Goal: Information Seeking & Learning: Learn about a topic

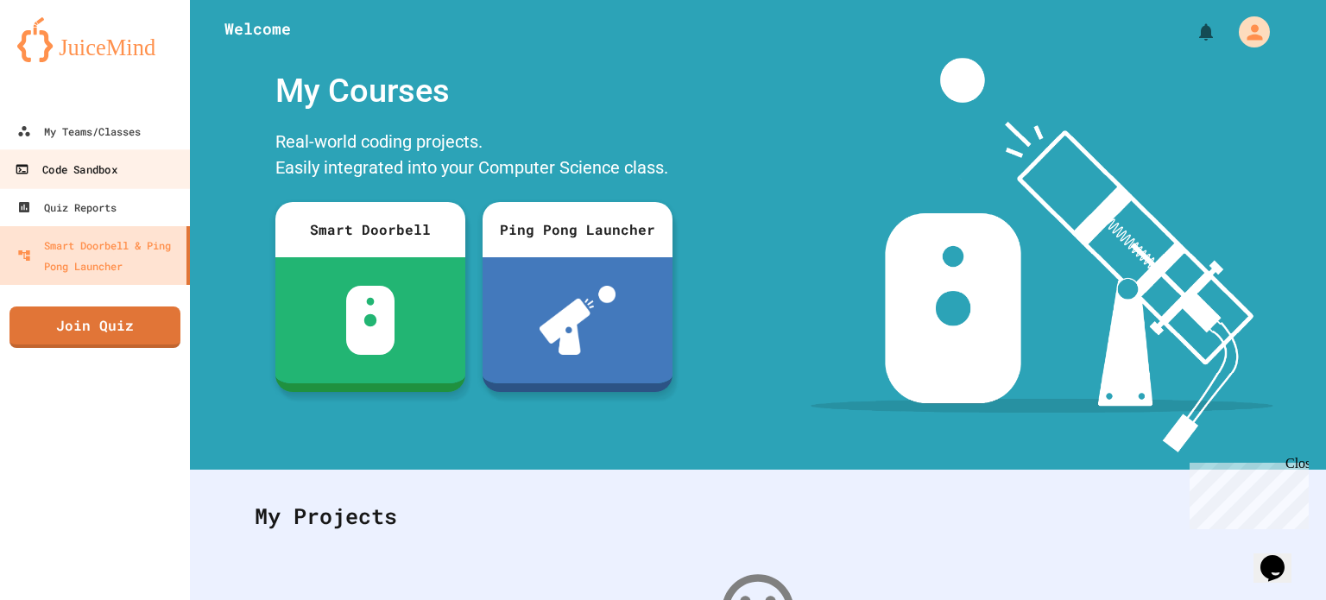
click at [93, 159] on div "Code Sandbox" at bounding box center [66, 170] width 102 height 22
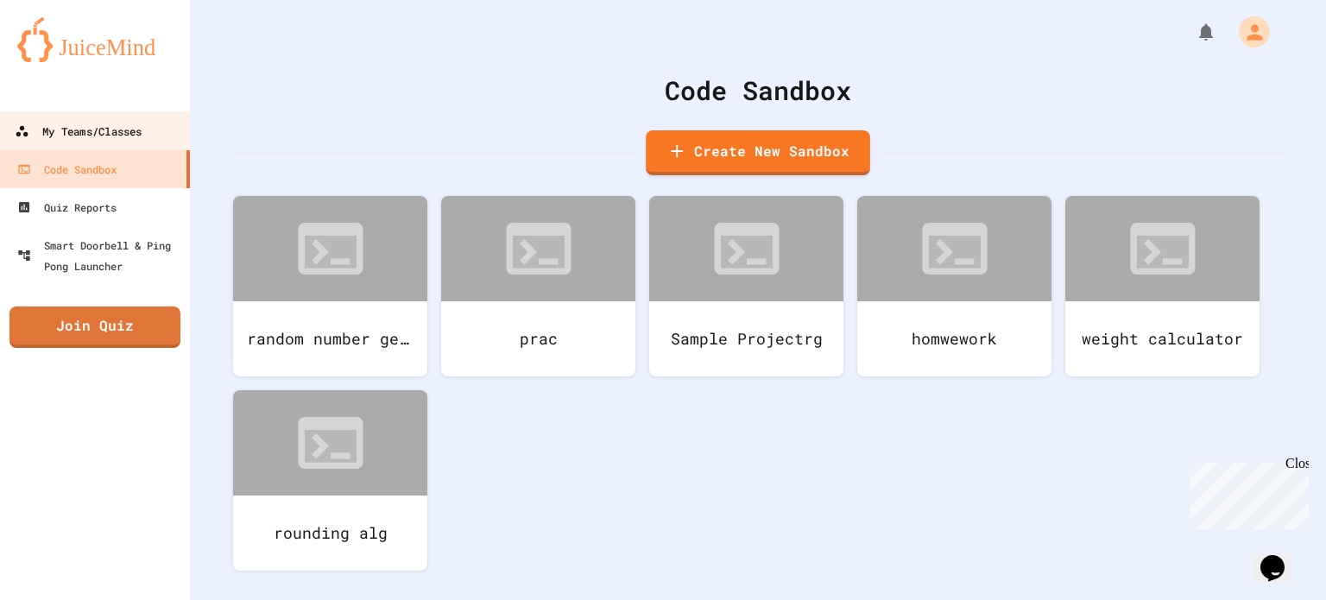
click at [139, 133] on div "My Teams/Classes" at bounding box center [78, 132] width 127 height 22
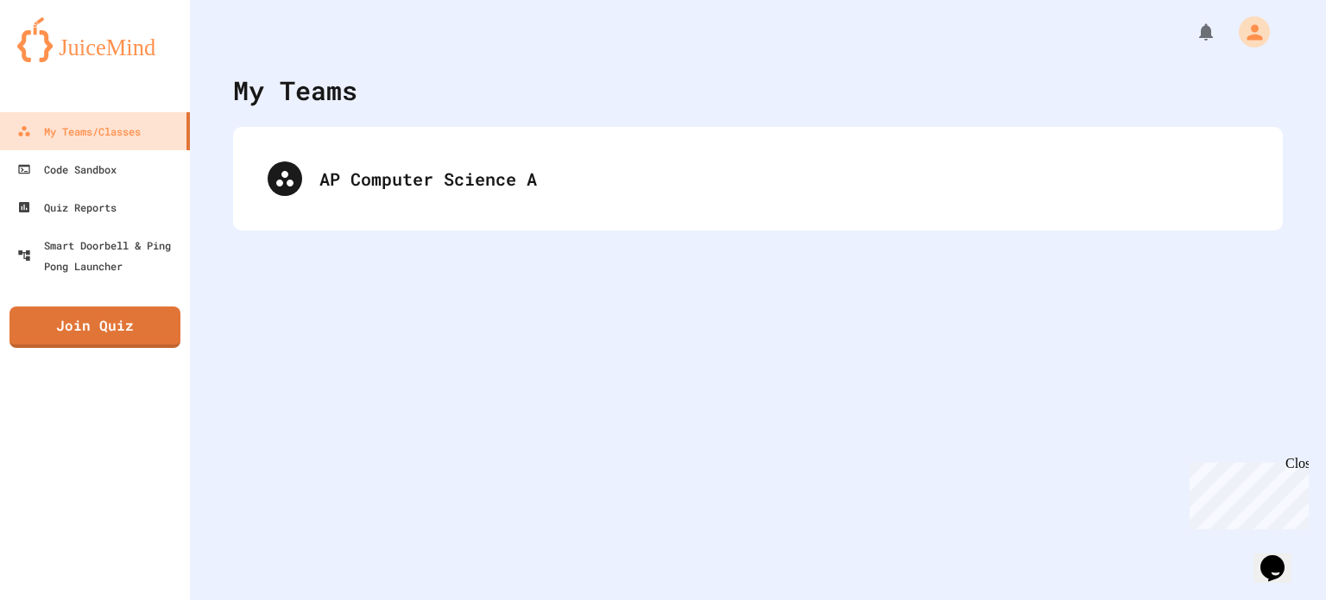
drag, startPoint x: 304, startPoint y: 218, endPoint x: 296, endPoint y: 224, distance: 9.8
click at [296, 224] on div "AP Computer Science A" at bounding box center [758, 179] width 1050 height 104
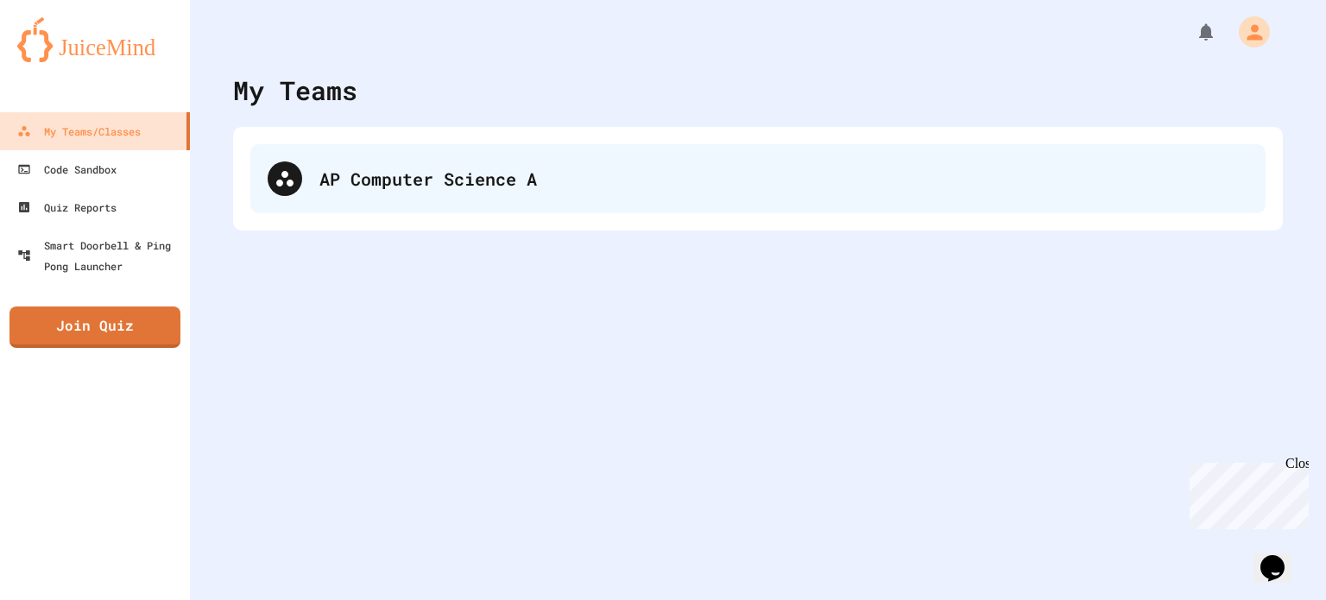
click at [339, 200] on div "AP Computer Science A" at bounding box center [758, 178] width 1016 height 69
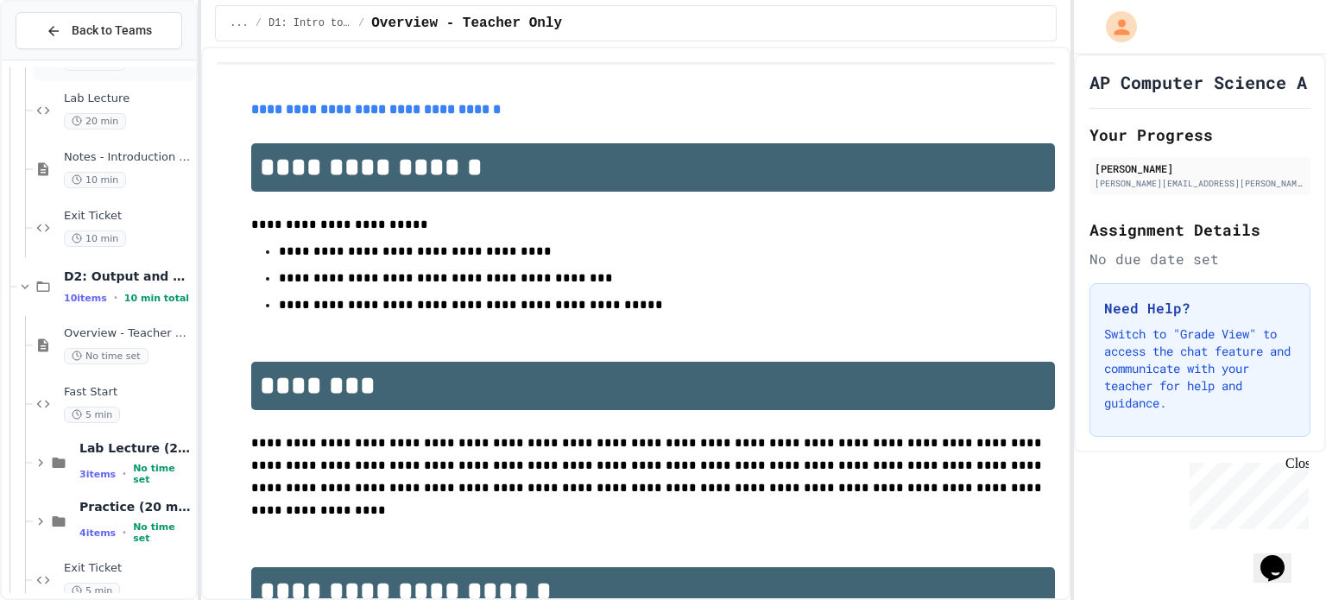
scroll to position [233, 0]
click at [54, 309] on div "D2: Output and Compiling Code 10 items • 10 min total" at bounding box center [106, 285] width 179 height 59
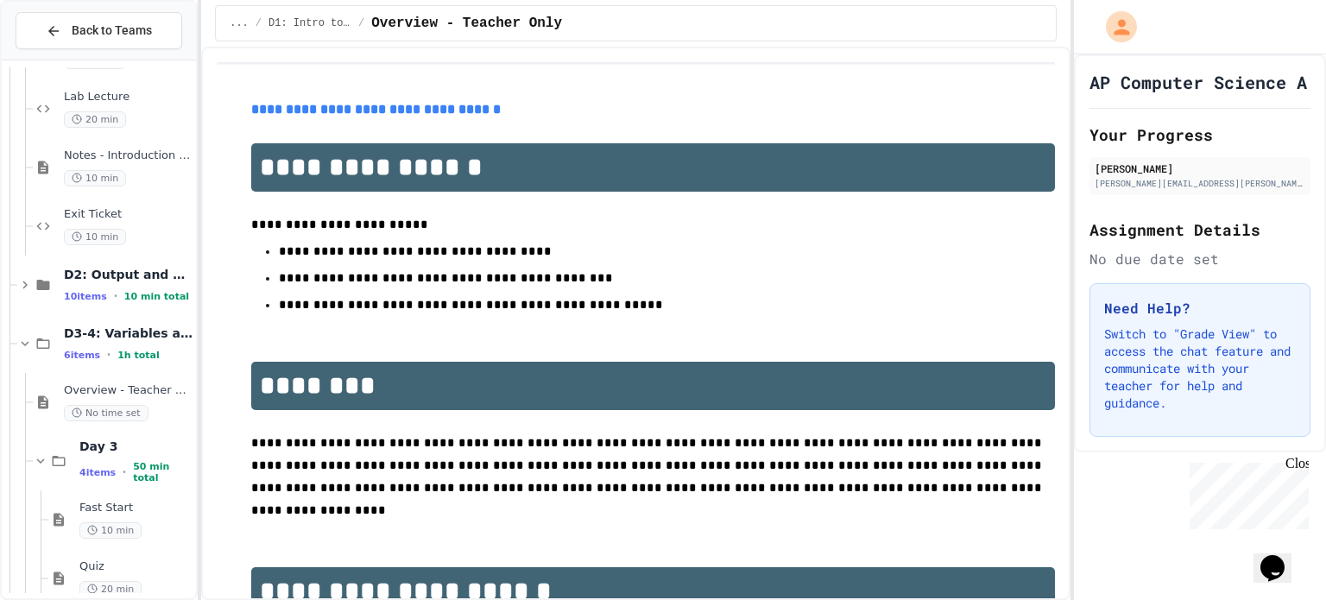
click at [54, 309] on div "D2: Output and Compiling Code 10 items • 10 min total" at bounding box center [106, 285] width 179 height 59
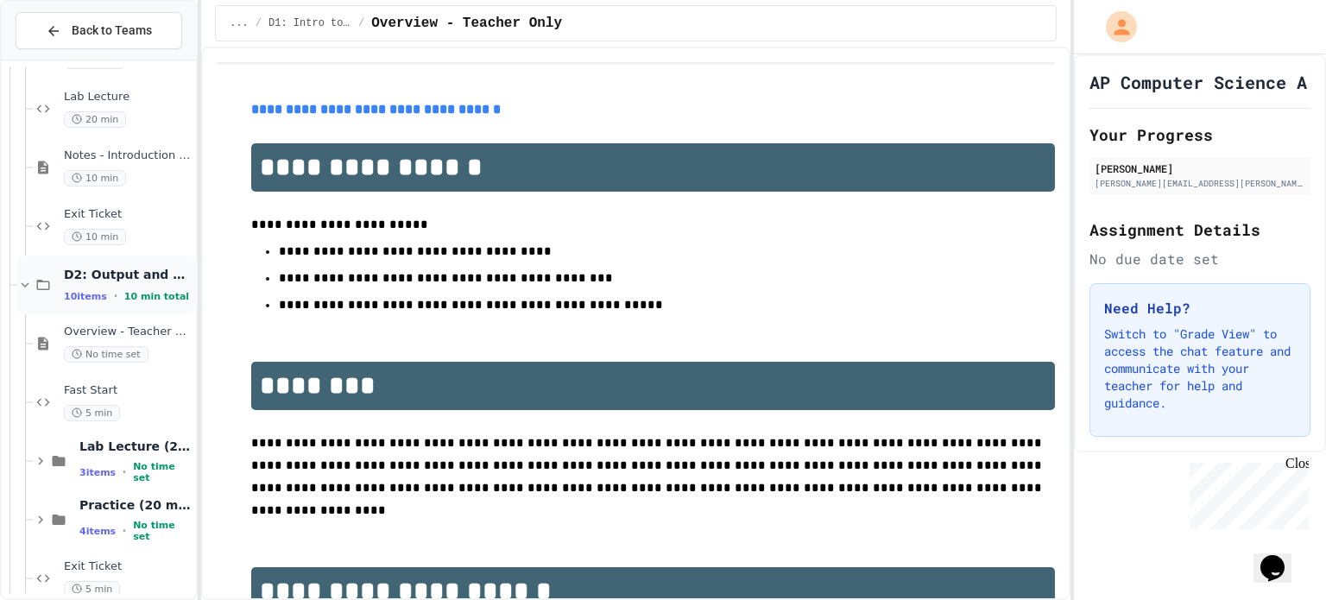
click at [126, 294] on span "10 min total" at bounding box center [156, 296] width 65 height 11
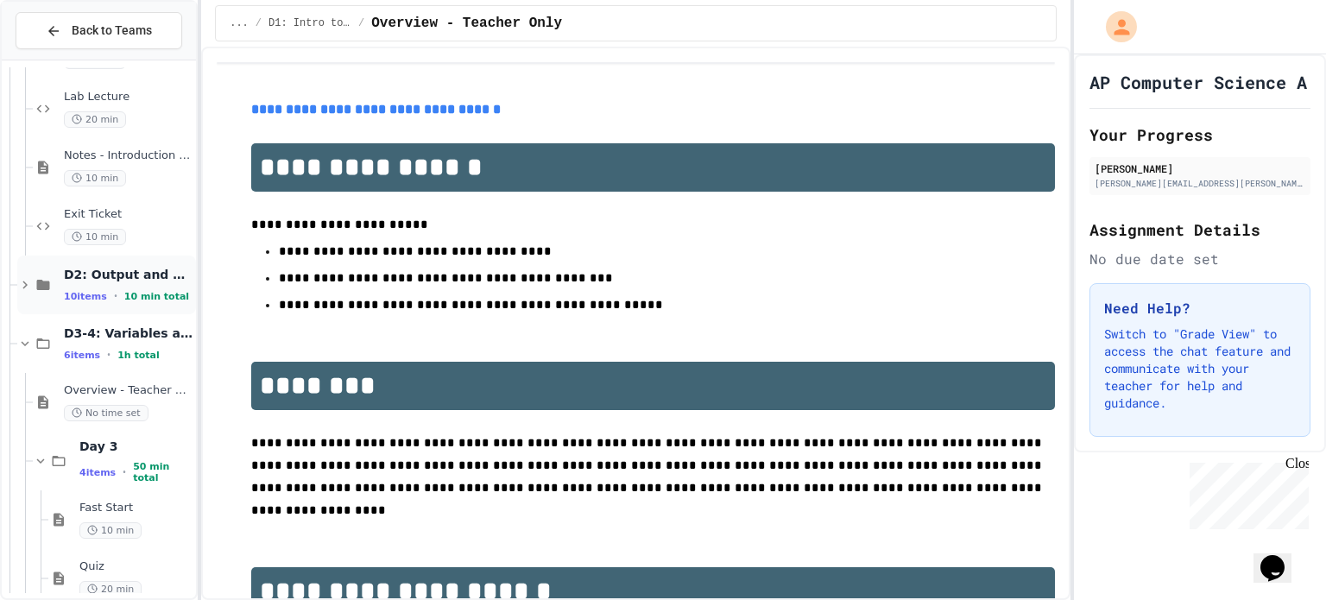
click at [169, 285] on div "D2: Output and Compiling Code 10 items • 10 min total" at bounding box center [128, 285] width 129 height 36
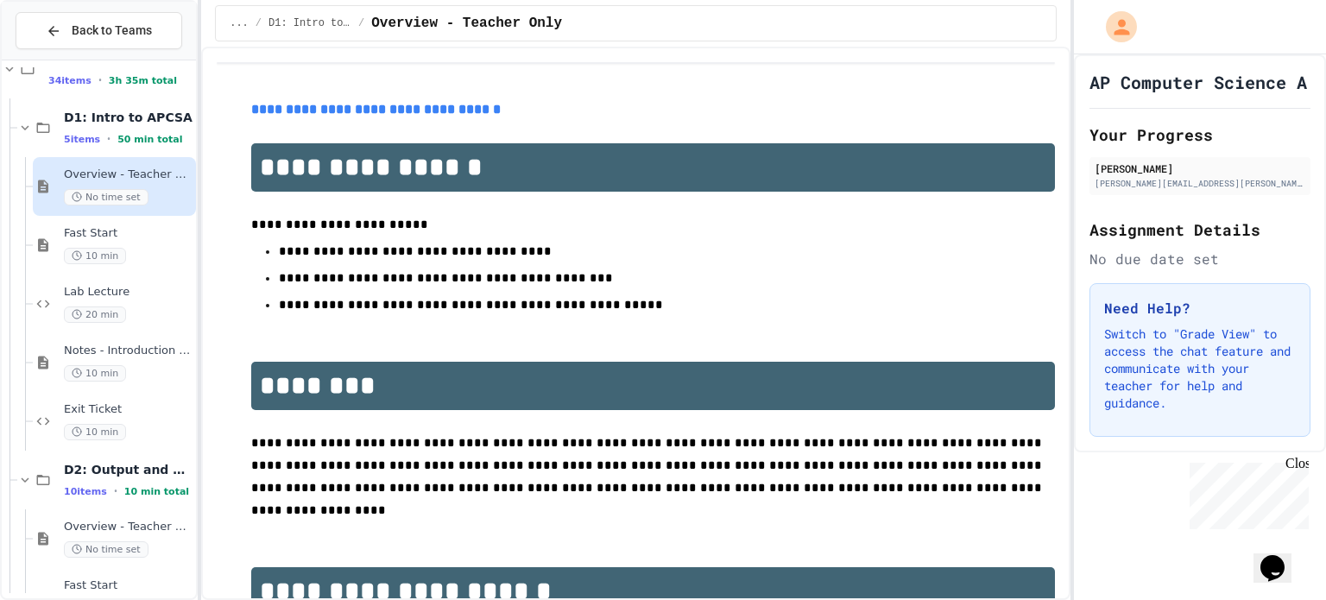
scroll to position [35, 0]
click at [111, 187] on div "Overview - Teacher Only No time set" at bounding box center [128, 190] width 129 height 38
click at [130, 251] on div "10 min" at bounding box center [128, 259] width 129 height 16
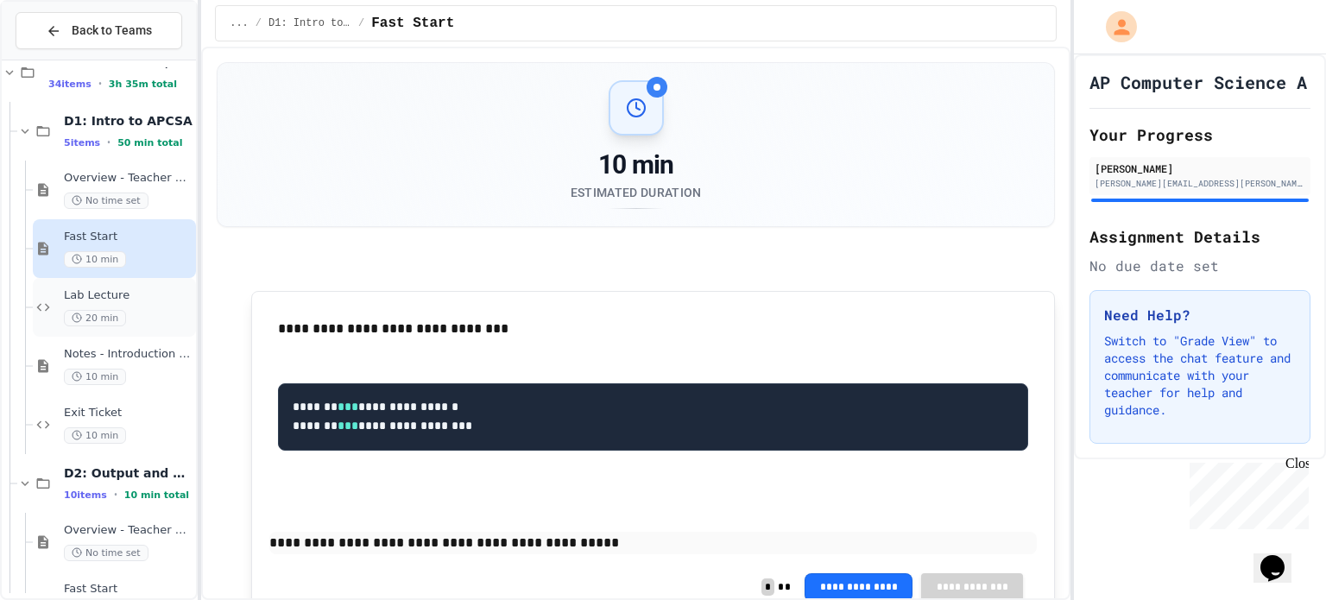
click at [117, 312] on span "20 min" at bounding box center [95, 318] width 62 height 16
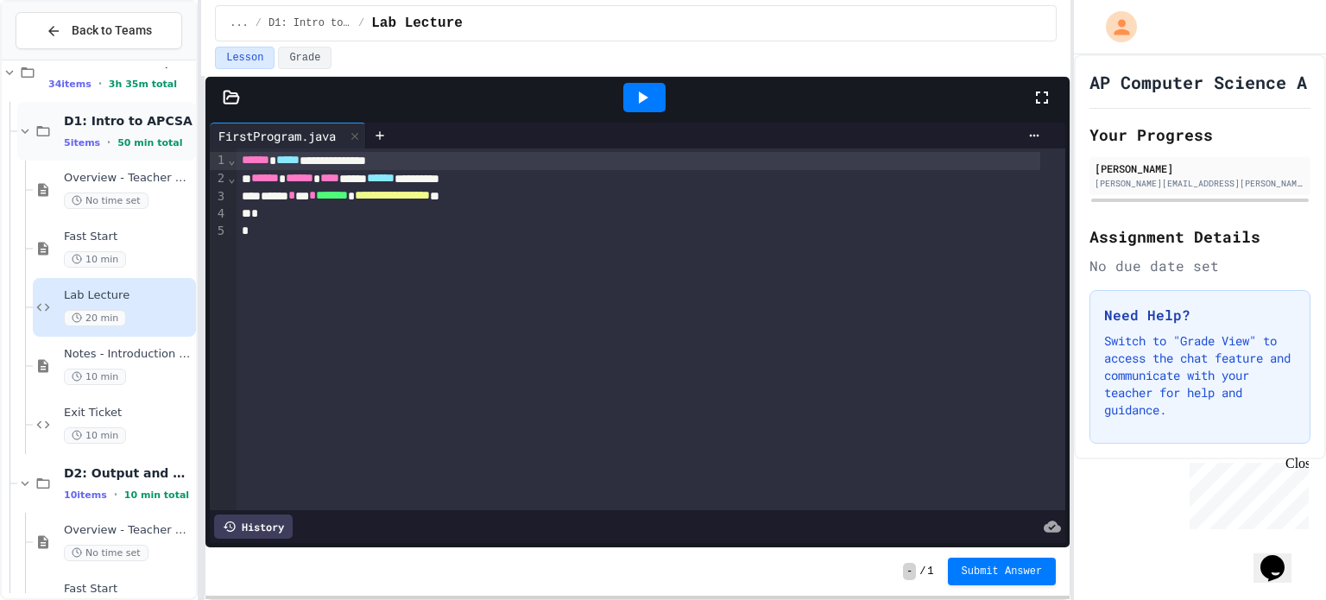
click at [62, 118] on div "D1: Intro to APCSA 5 items • 50 min total" at bounding box center [106, 131] width 179 height 59
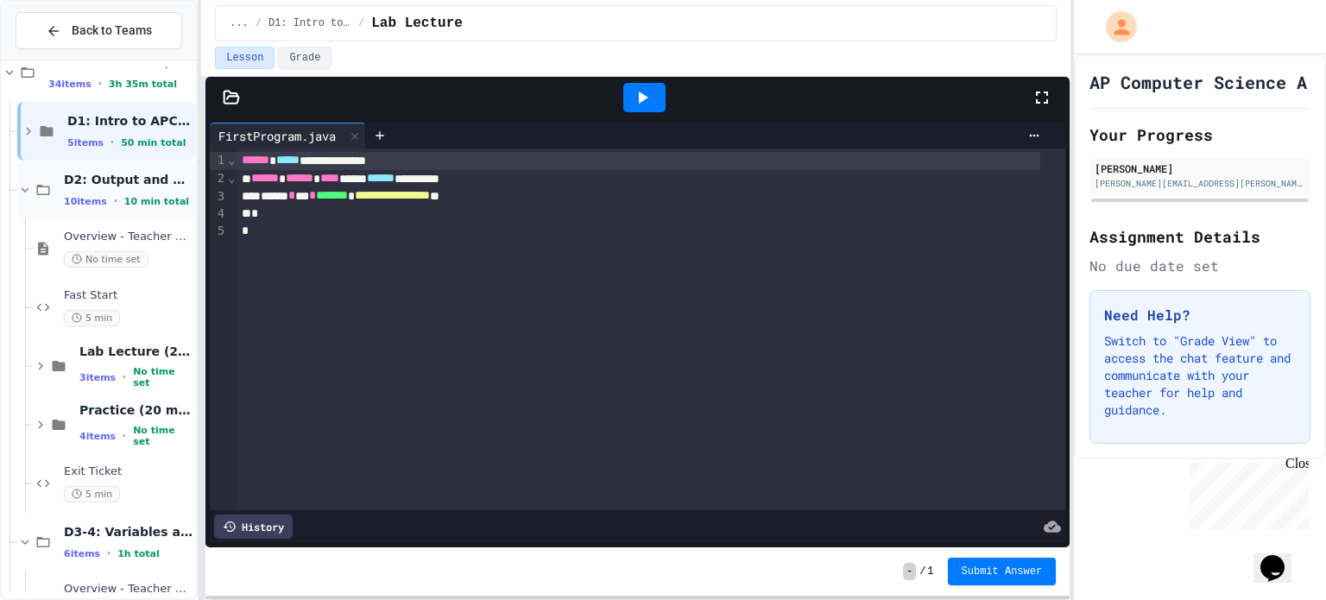
click at [115, 196] on div "10 items • 10 min total" at bounding box center [128, 201] width 129 height 14
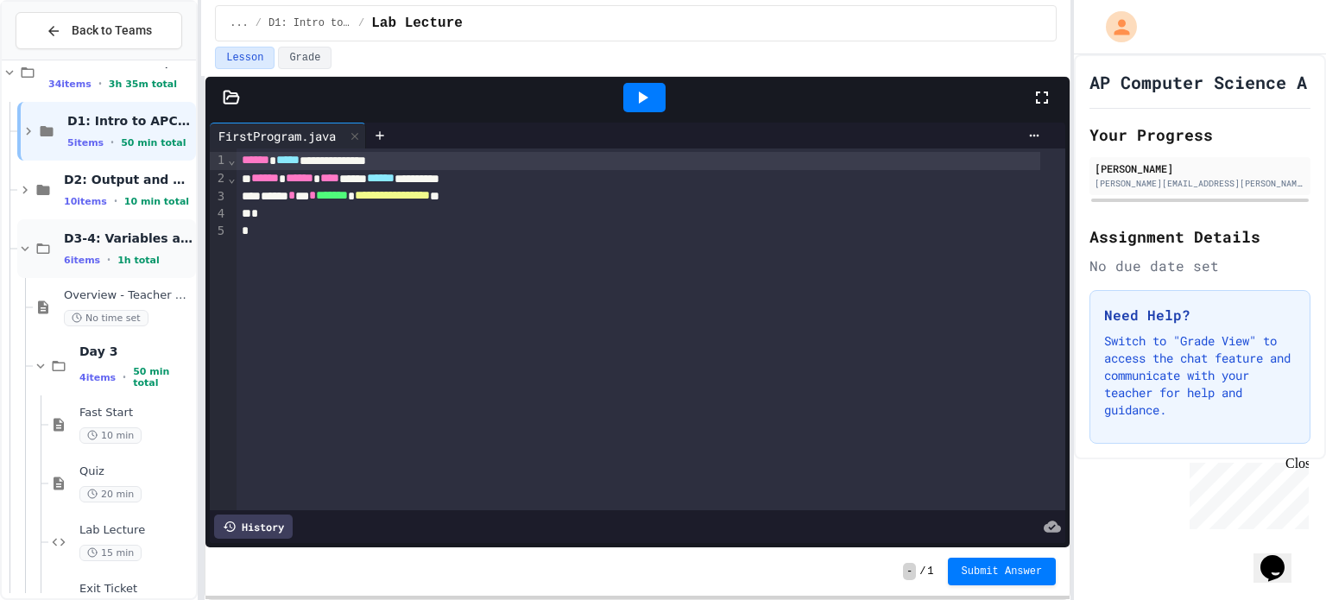
click at [119, 255] on span "1h total" at bounding box center [138, 260] width 42 height 11
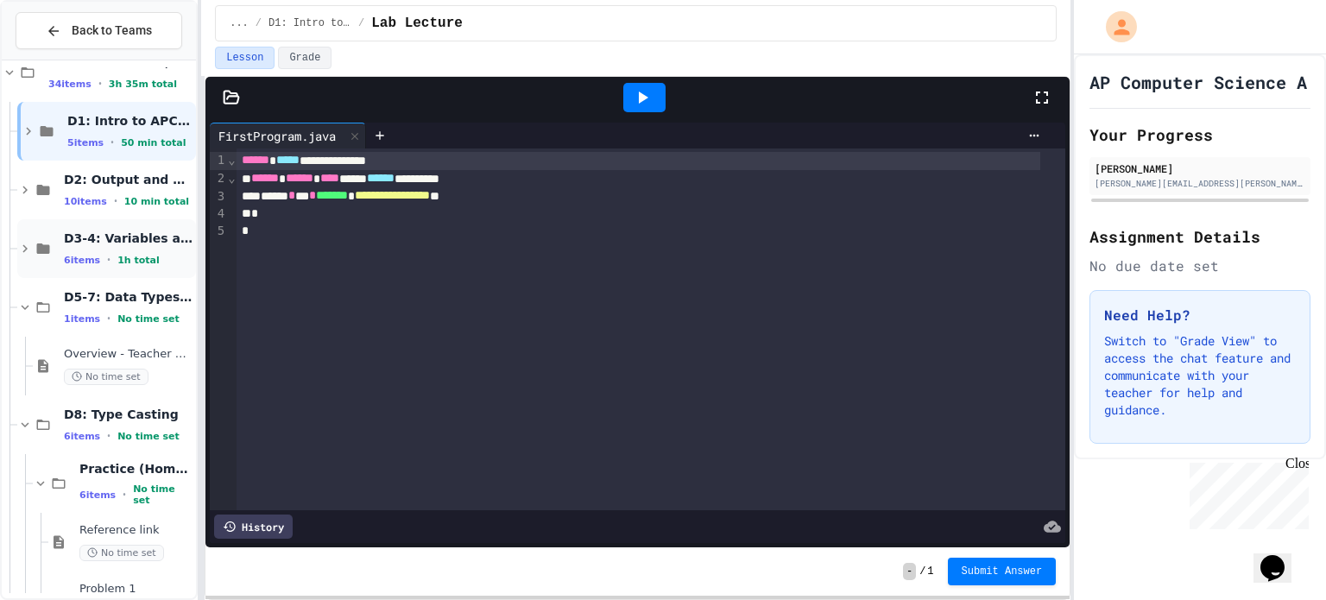
click at [117, 244] on div "D3-4: Variables and Input 6 items • 1h total" at bounding box center [128, 249] width 129 height 36
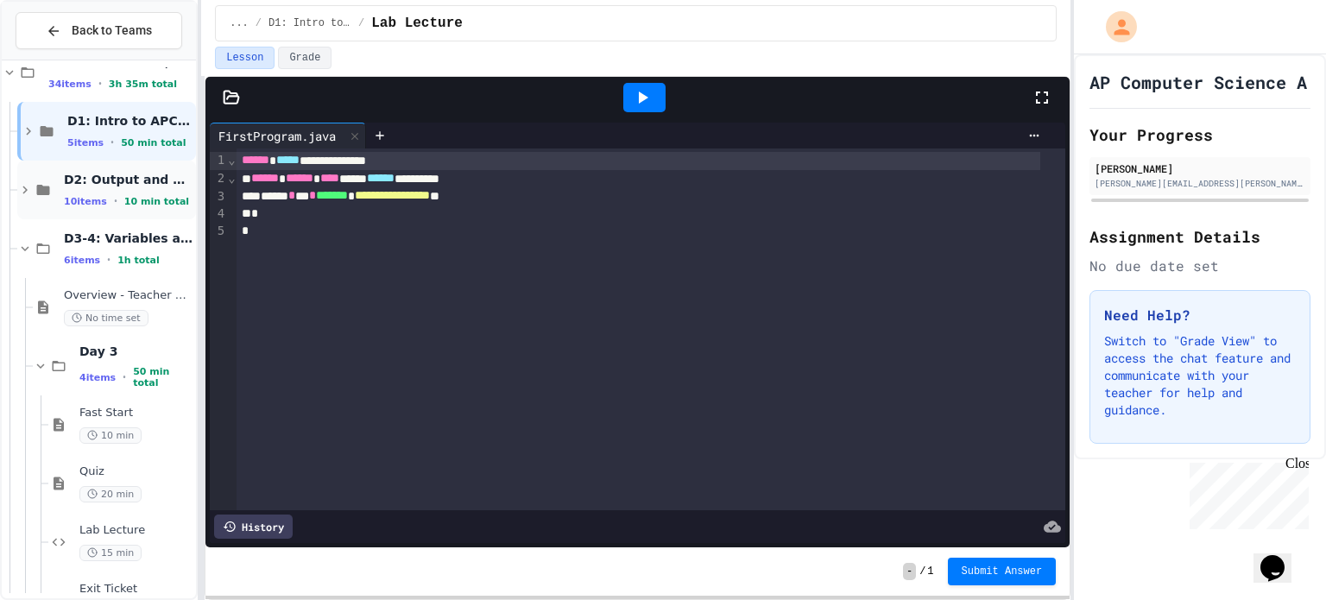
click at [116, 188] on div "D2: Output and Compiling Code 10 items • 10 min total" at bounding box center [128, 190] width 129 height 36
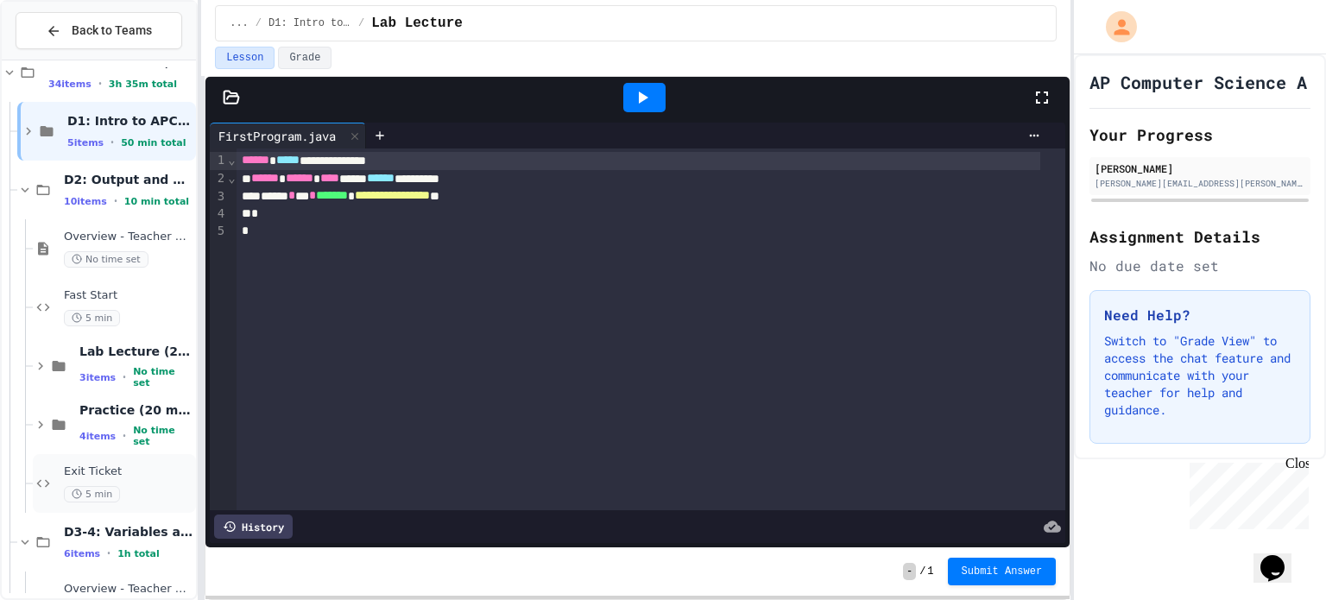
click at [122, 454] on div "Exit Ticket 5 min" at bounding box center [114, 483] width 163 height 59
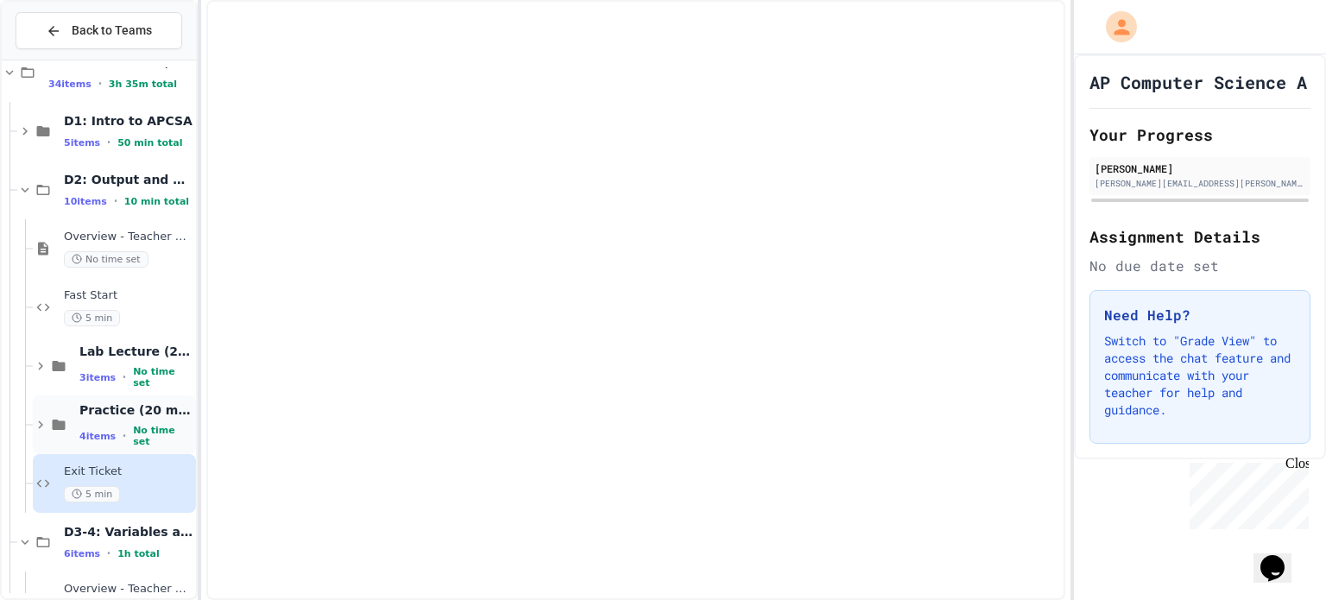
click at [131, 415] on span "Practice (20 mins)" at bounding box center [135, 410] width 113 height 16
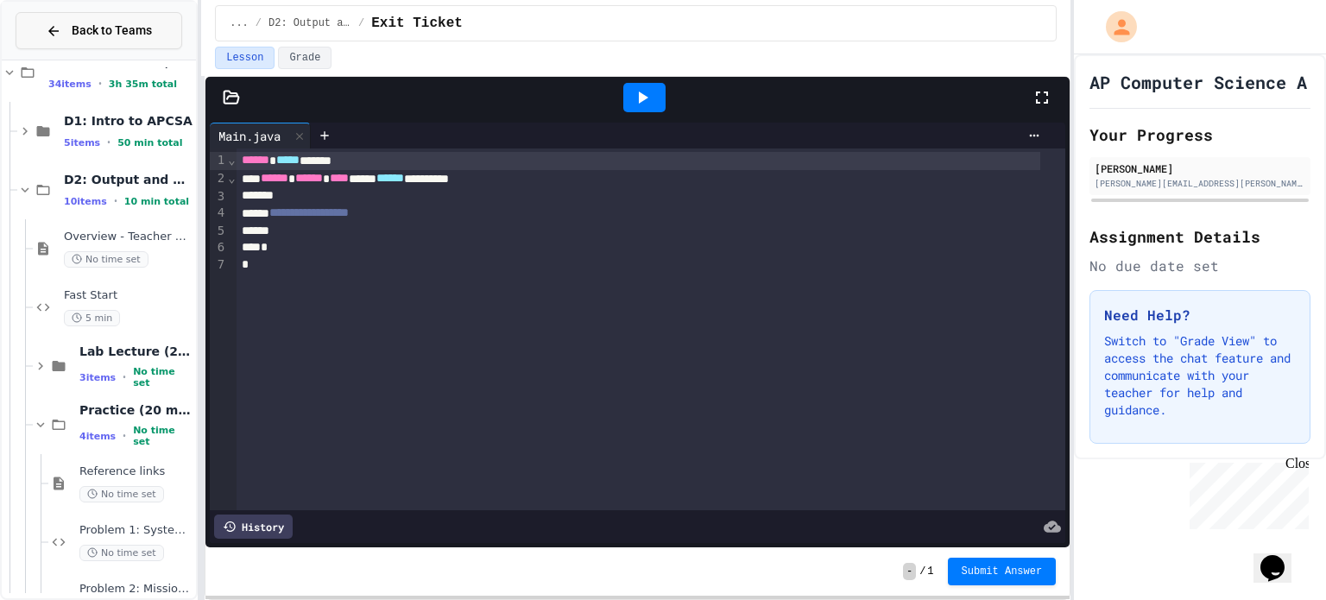
click at [123, 25] on span "Back to Teams" at bounding box center [112, 31] width 80 height 18
